Goal: Task Accomplishment & Management: Use online tool/utility

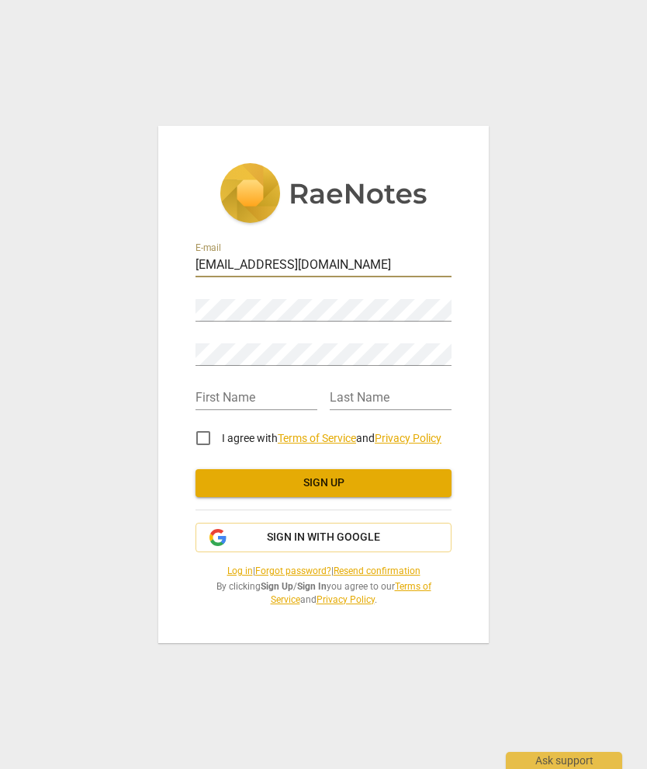
drag, startPoint x: 256, startPoint y: 265, endPoint x: 186, endPoint y: 272, distance: 70.2
click at [186, 272] on div "E-mail [EMAIL_ADDRESS][DOMAIN_NAME] Password Retype Password First Name Last Na…" at bounding box center [323, 384] width 331 height 517
type input "[EMAIL_ADDRESS][DOMAIN_NAME]"
click at [228, 567] on link "Log in" at bounding box center [240, 570] width 26 height 11
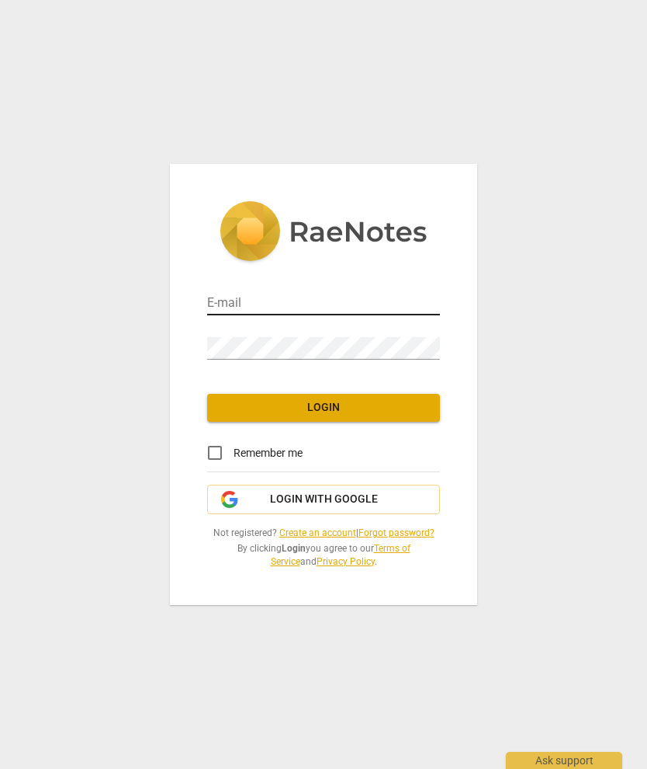
click at [275, 300] on input "email" at bounding box center [323, 304] width 233 height 23
type input "[EMAIL_ADDRESS][DOMAIN_NAME]"
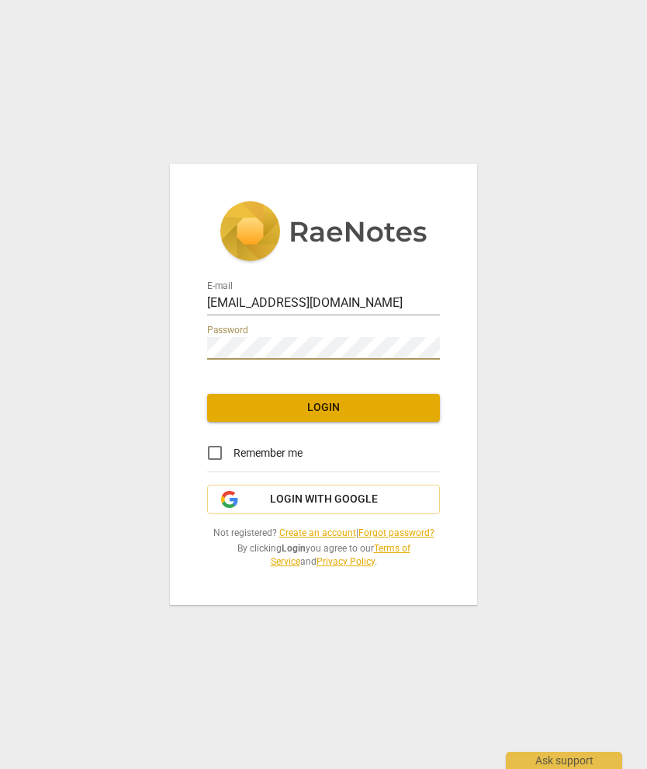
click at [336, 403] on span "Login" at bounding box center [324, 408] width 208 height 16
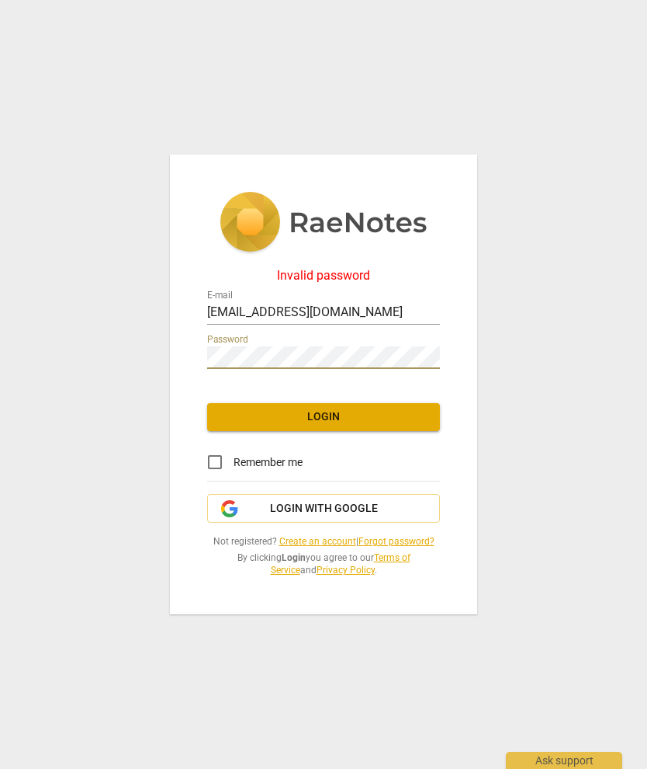
click at [330, 407] on button "Login" at bounding box center [323, 417] width 233 height 28
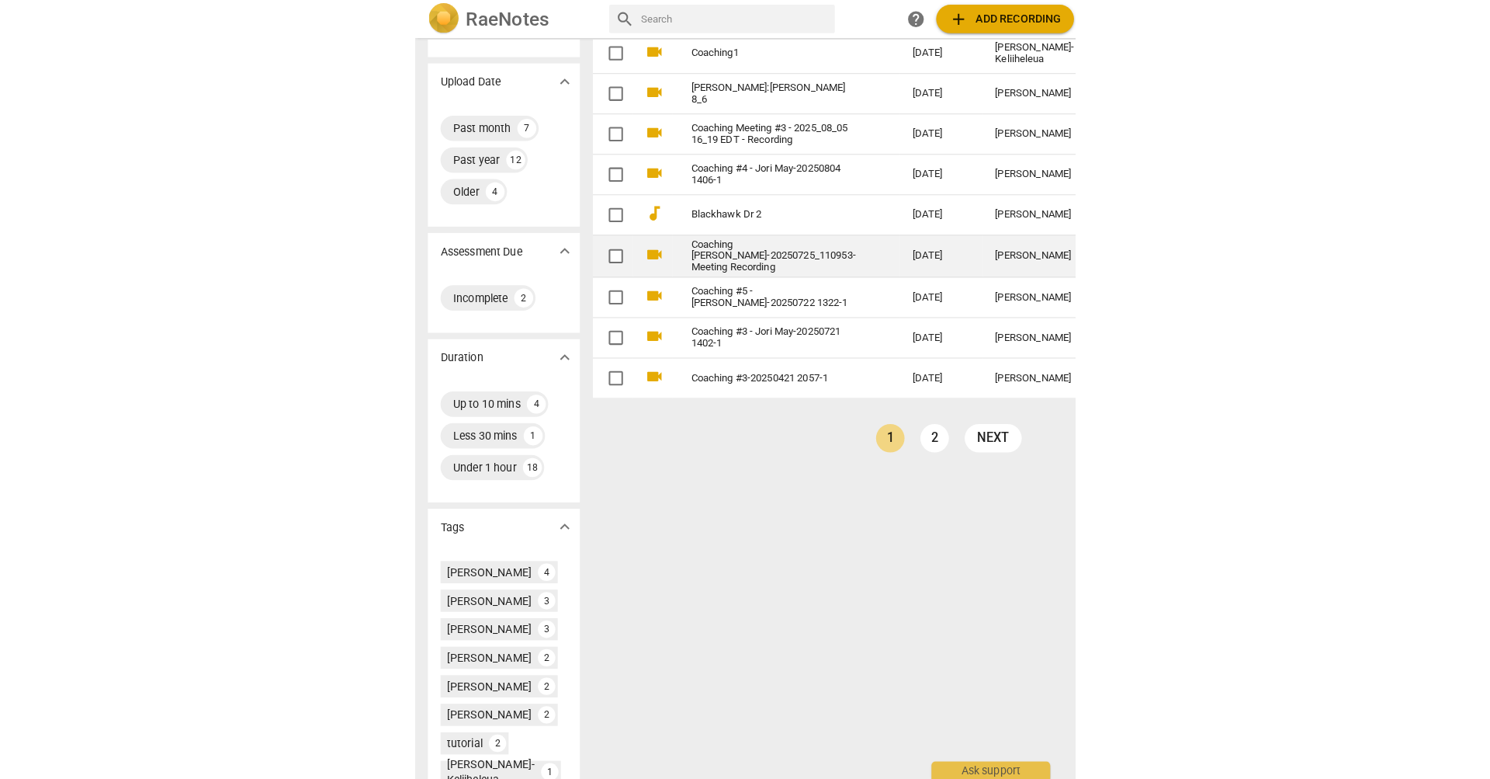
scroll to position [85, 0]
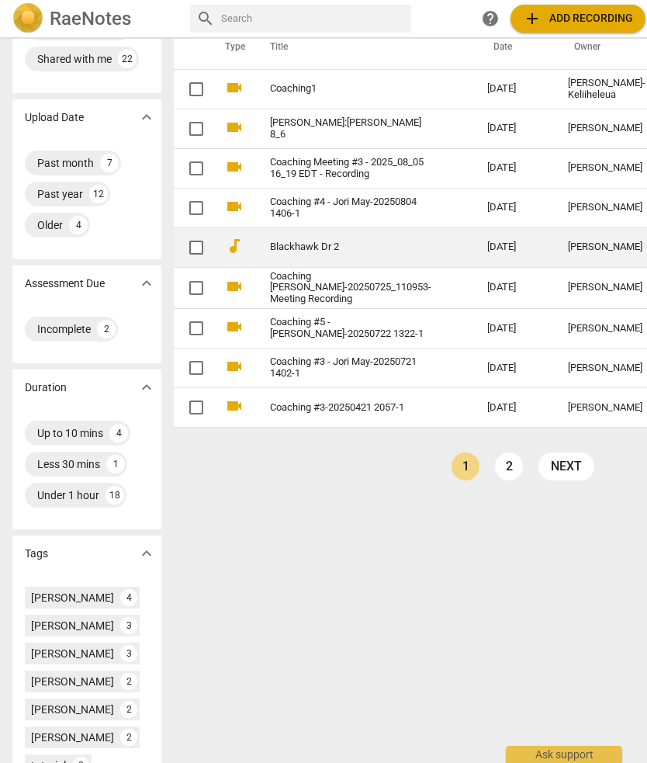
click at [293, 253] on link "Blackhawk Dr 2" at bounding box center [350, 247] width 161 height 12
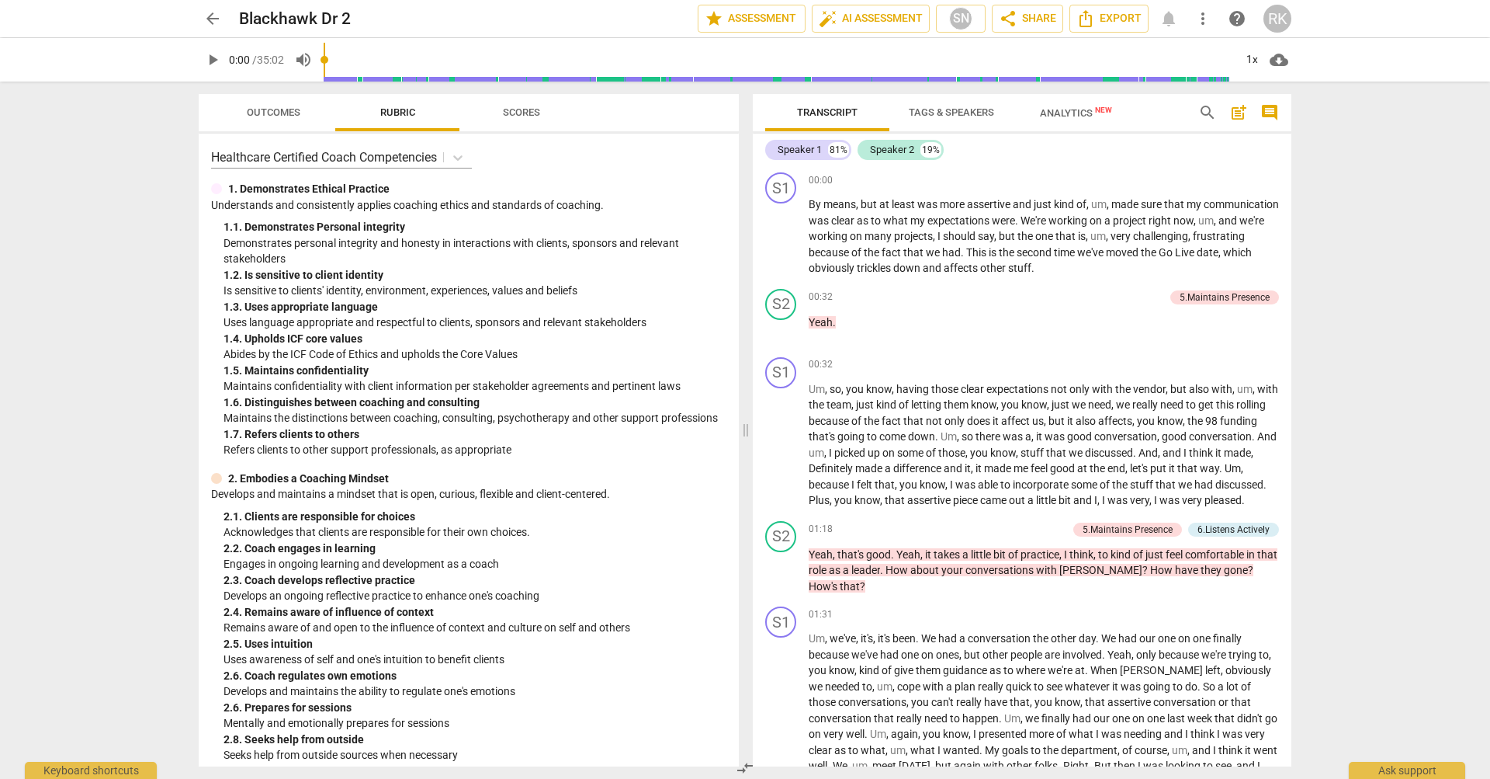
click at [963, 111] on span "Tags & Speakers" at bounding box center [951, 112] width 85 height 12
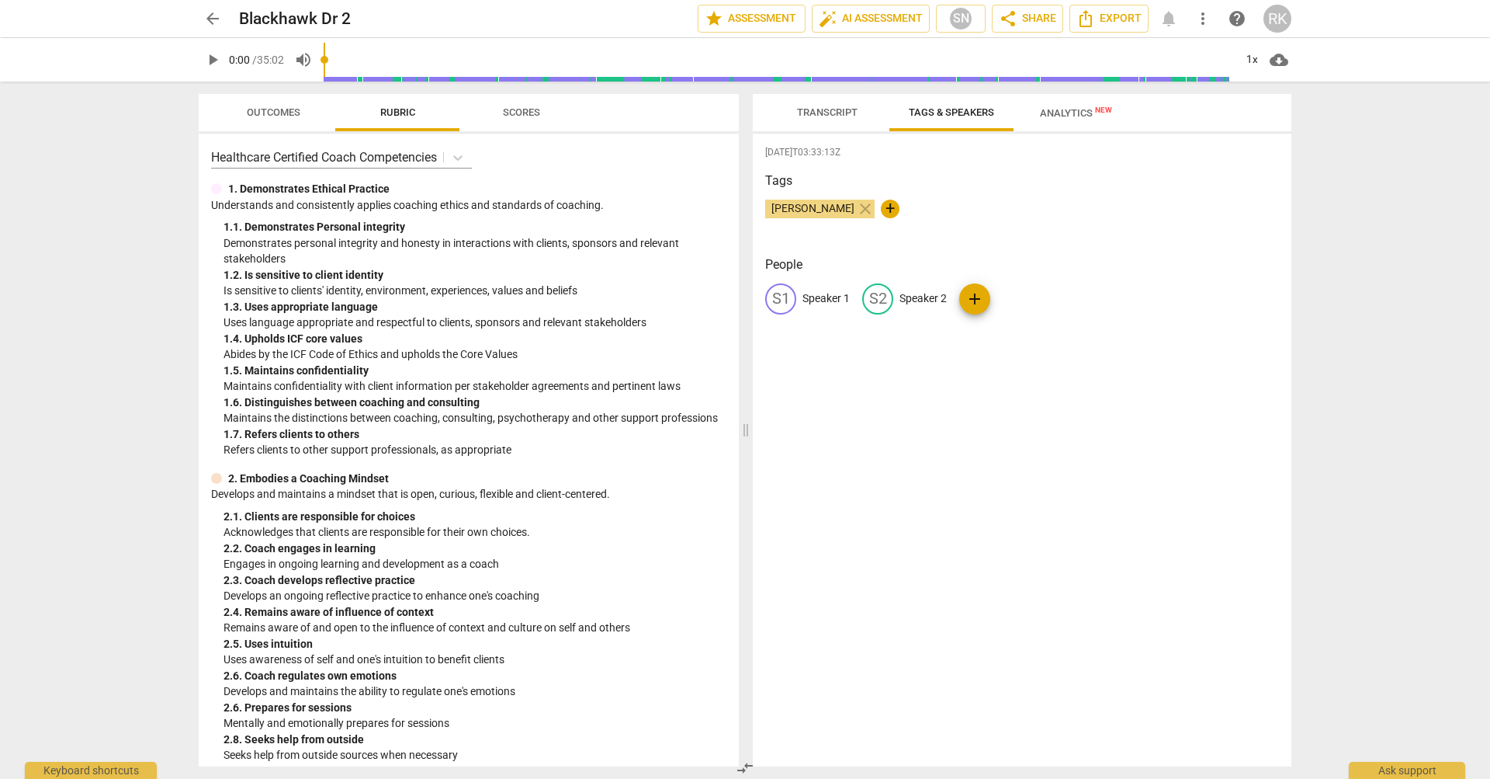
click at [824, 115] on span "Transcript" at bounding box center [827, 112] width 61 height 12
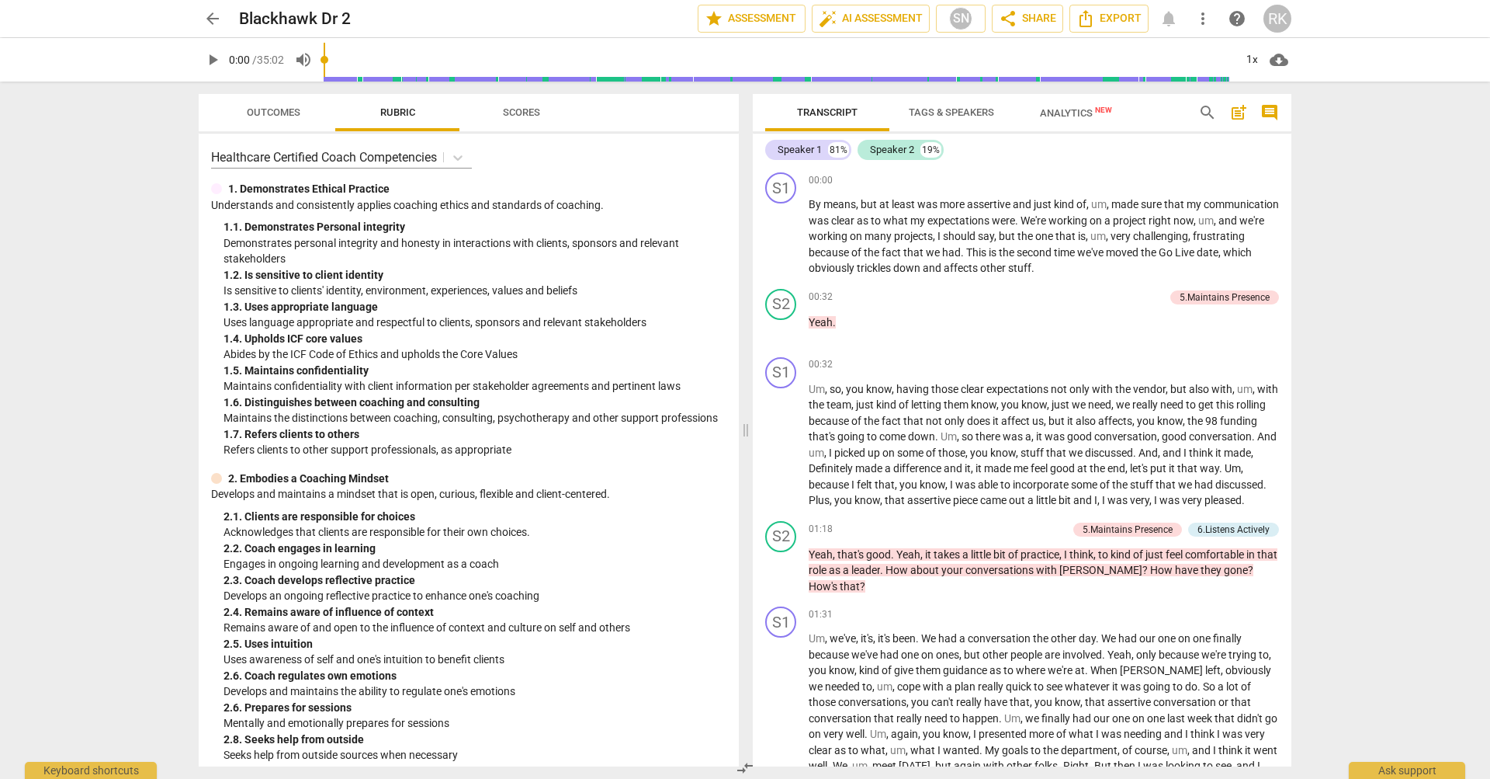
click at [260, 116] on span "Outcomes" at bounding box center [274, 112] width 54 height 12
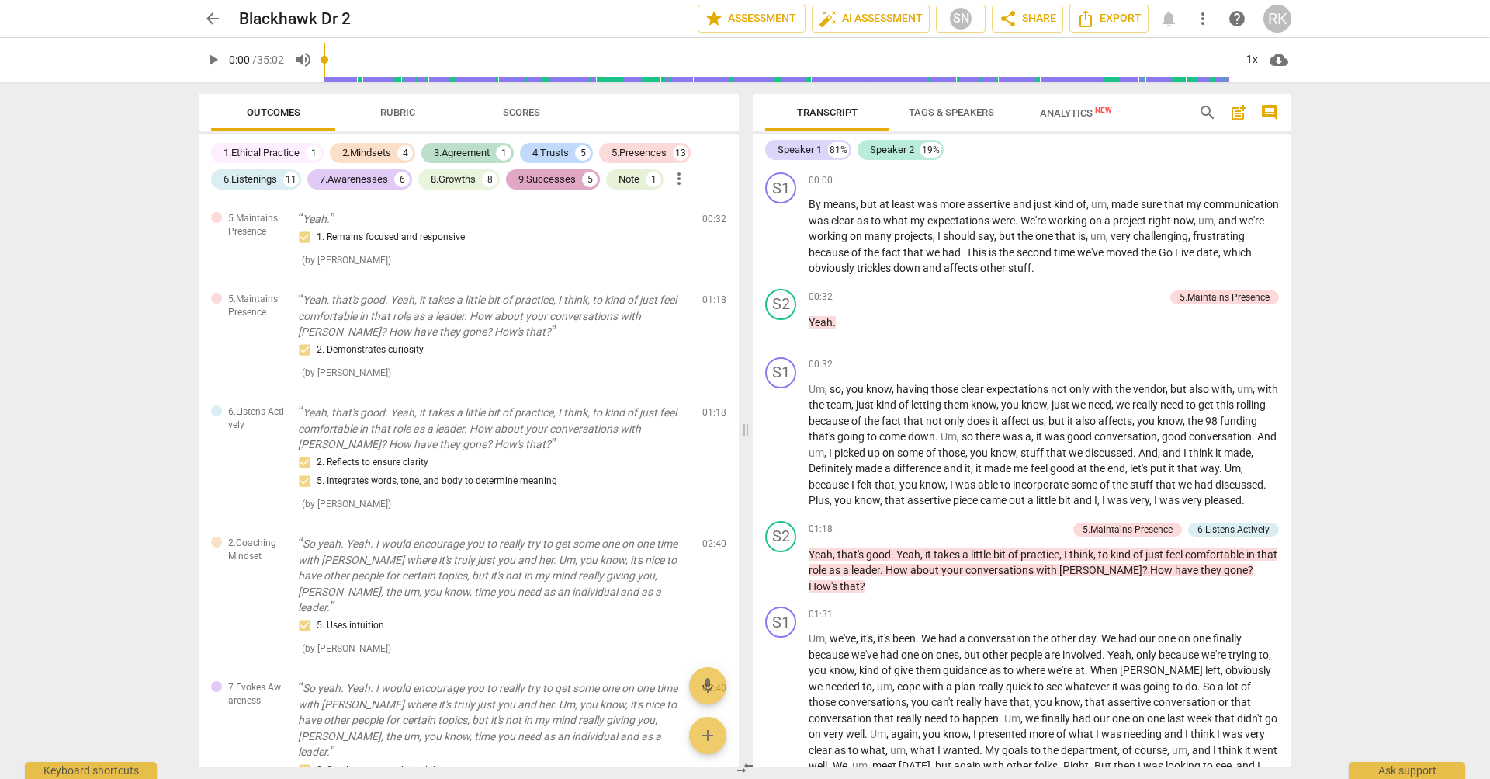
click at [384, 116] on span "Rubric" at bounding box center [397, 112] width 35 height 12
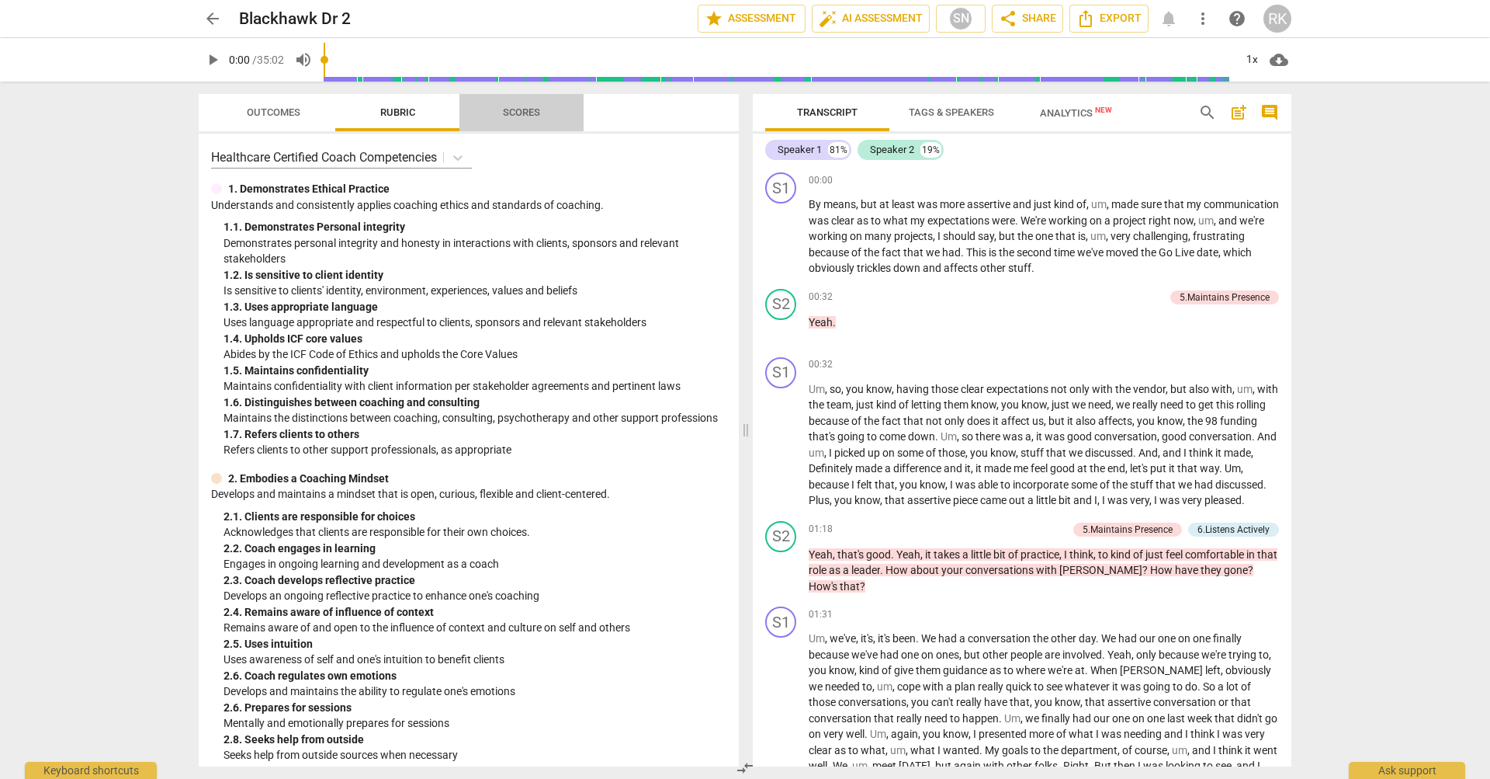
click at [540, 110] on span "Scores" at bounding box center [521, 112] width 37 height 12
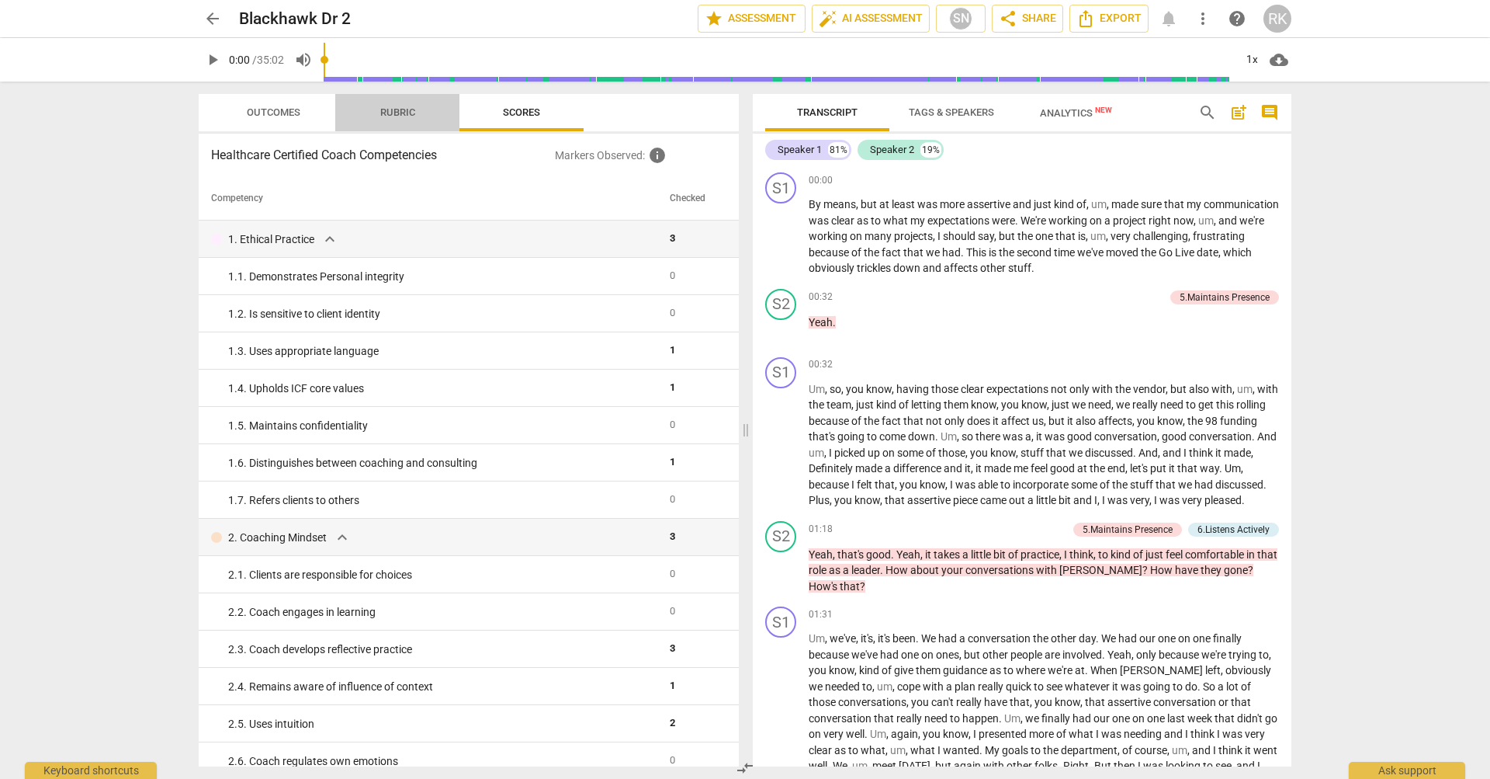
click at [401, 112] on span "Rubric" at bounding box center [397, 112] width 35 height 12
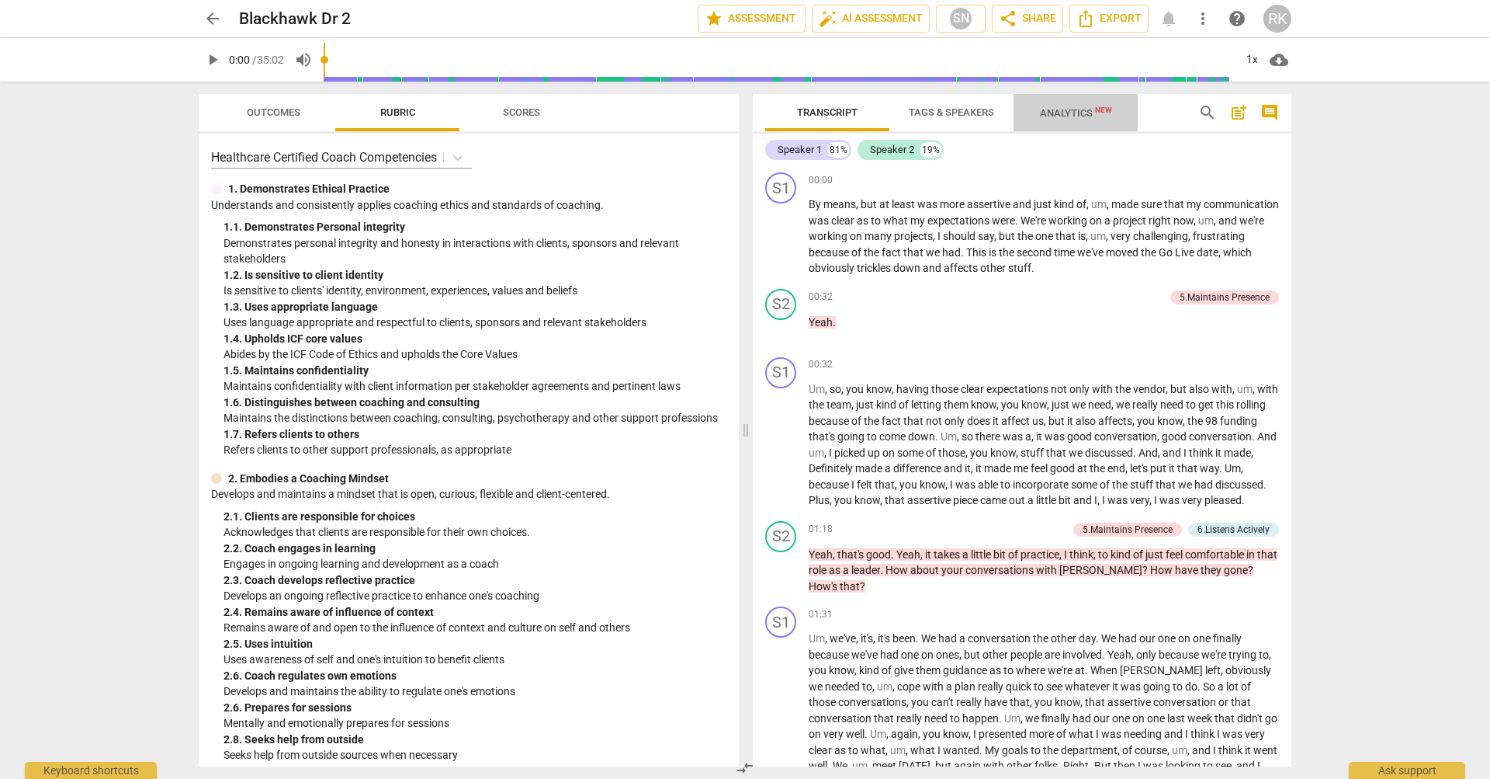
click at [1082, 115] on span "Analytics New" at bounding box center [1076, 113] width 72 height 12
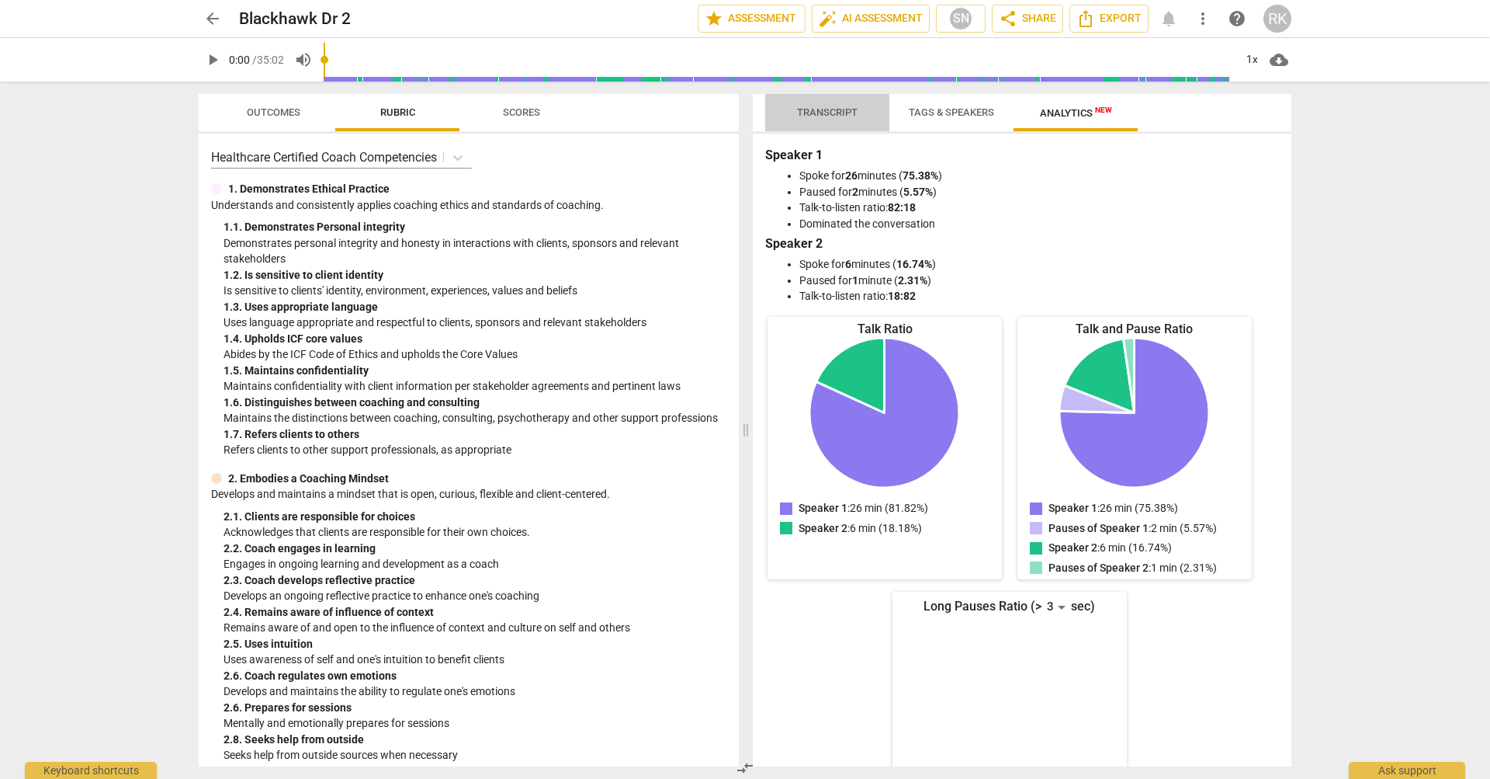
click at [825, 112] on span "Transcript" at bounding box center [827, 112] width 61 height 12
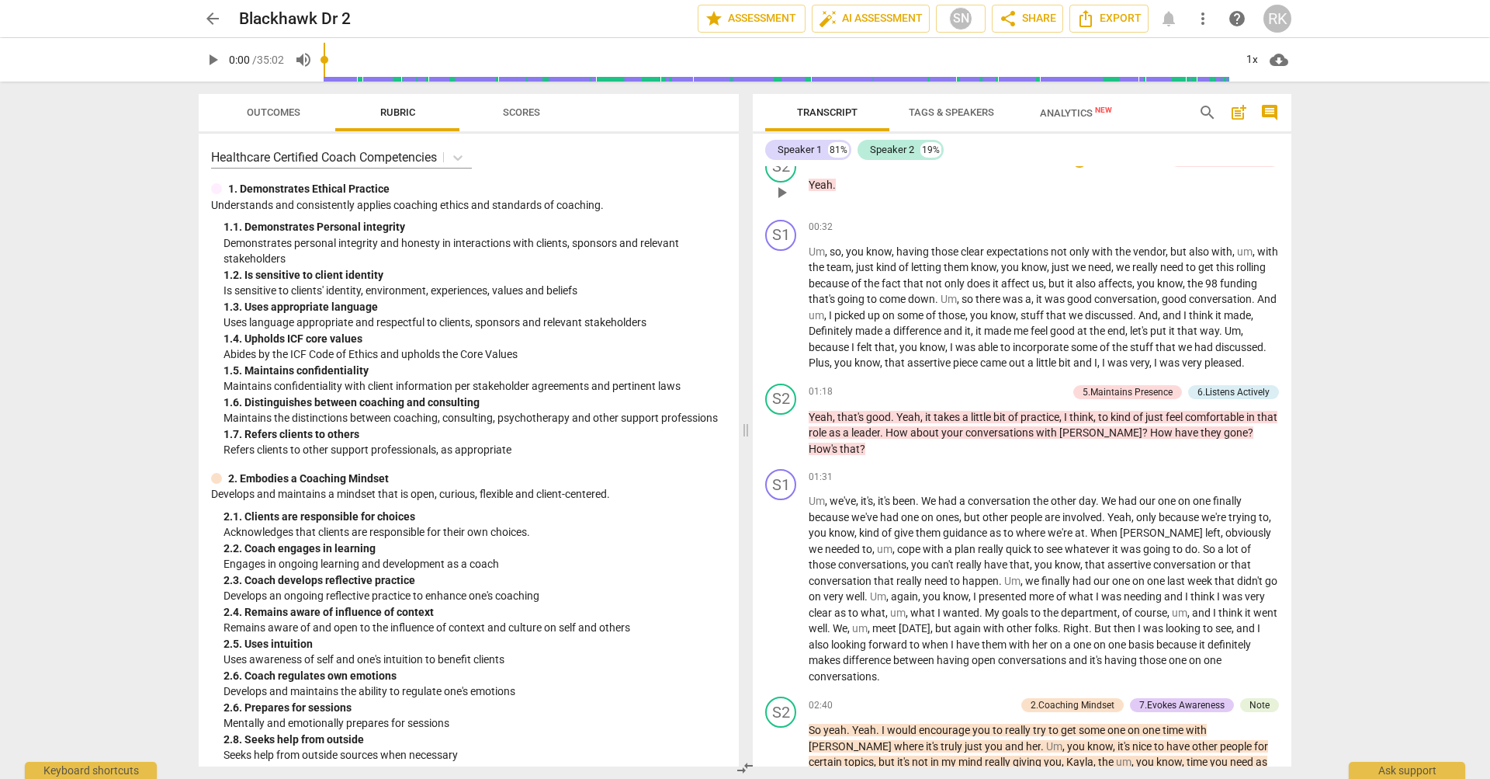
scroll to position [144, 0]
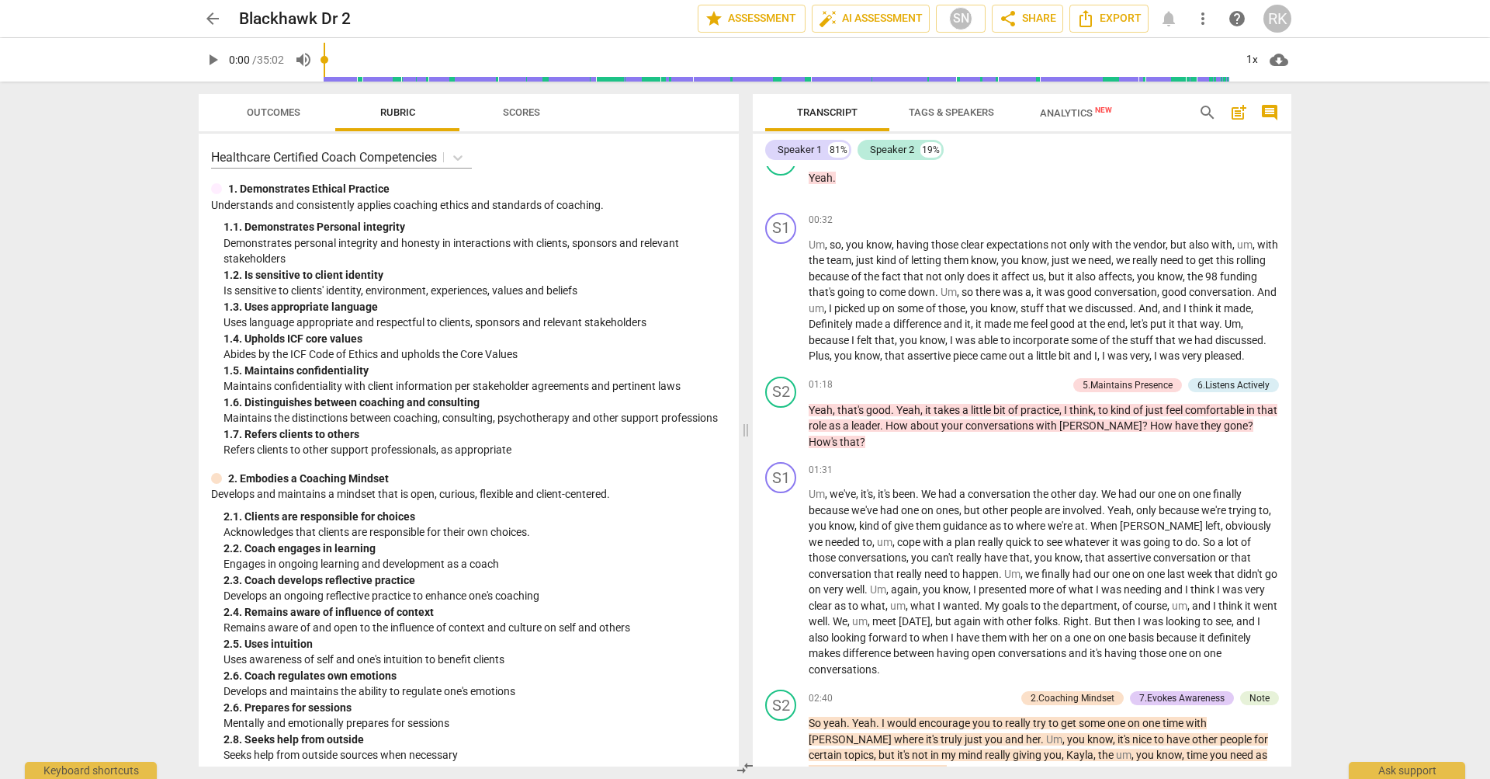
click at [211, 59] on span "play_arrow" at bounding box center [212, 59] width 19 height 19
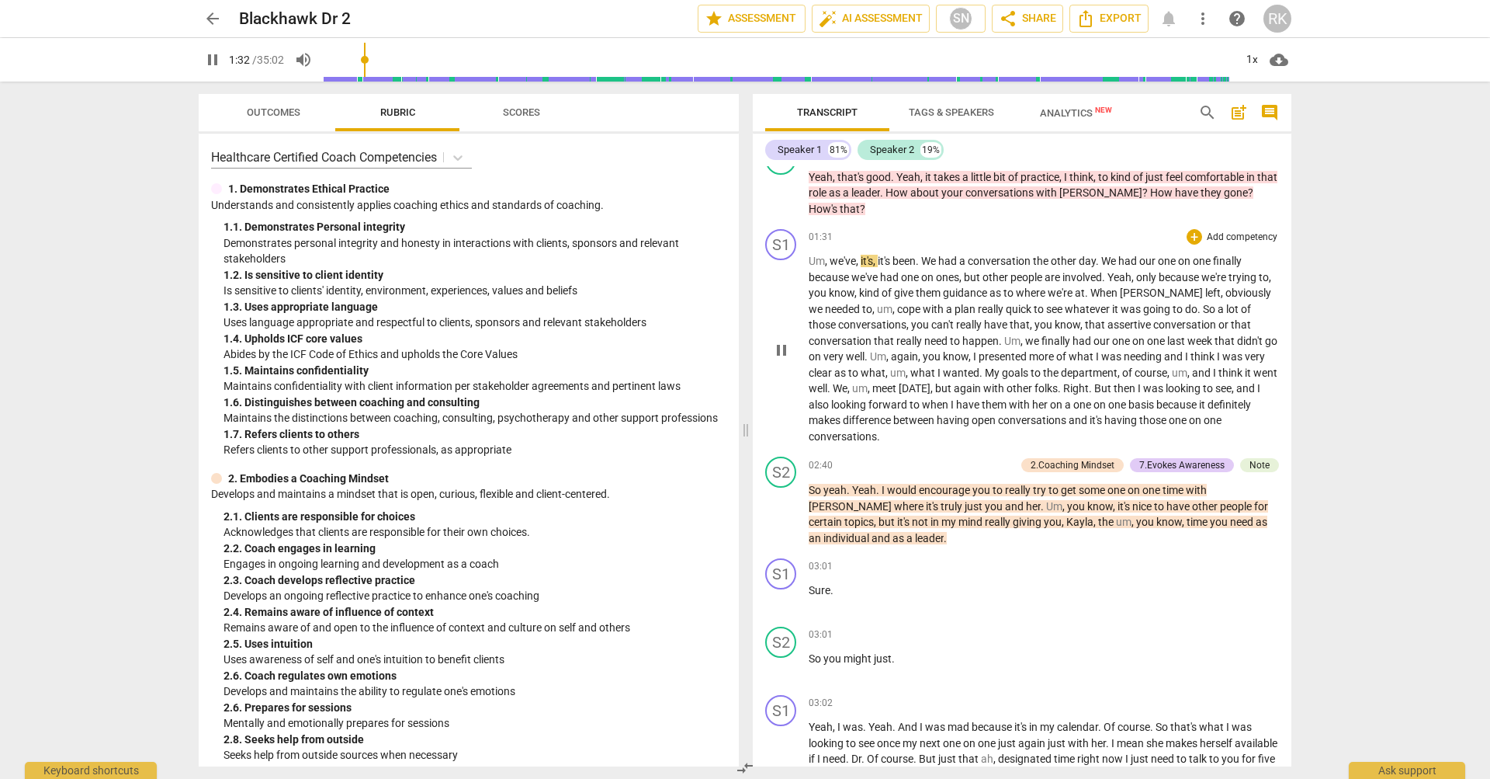
scroll to position [409, 0]
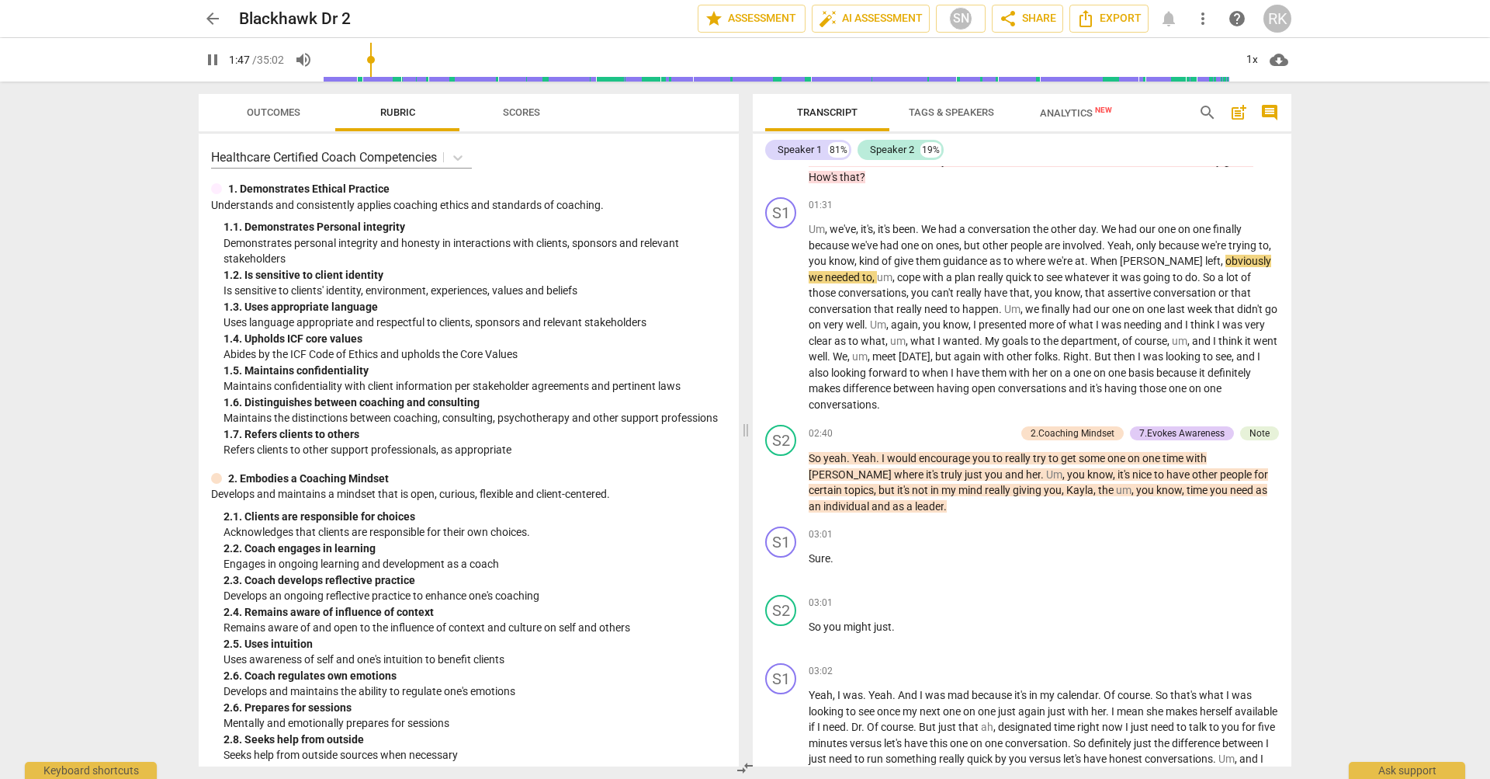
click at [213, 54] on span "pause" at bounding box center [212, 59] width 19 height 19
type input "108"
